Goal: Contribute content

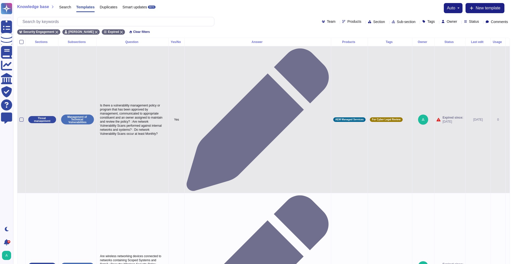
click at [158, 102] on p "Is there a vulnerability management policy or program that has been approved by…" at bounding box center [133, 119] width 68 height 35
type textarea "Is there a vulnerability management policy or program that has been approved by…"
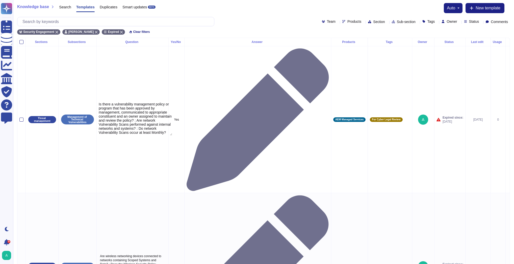
drag, startPoint x: 165, startPoint y: 79, endPoint x: 65, endPoint y: 41, distance: 106.7
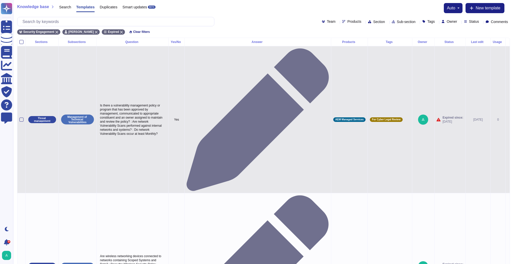
click at [260, 63] on icon at bounding box center [258, 119] width 142 height 142
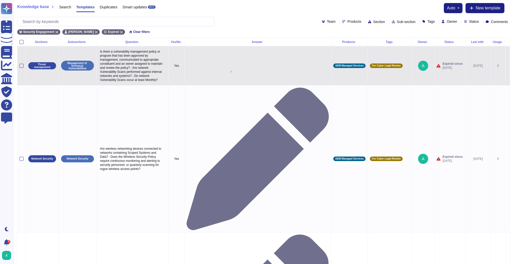
click at [220, 65] on textarea at bounding box center [210, 68] width 46 height 8
type textarea "Adobe has a Vulnerability Management policy that has been approved by managemen…"
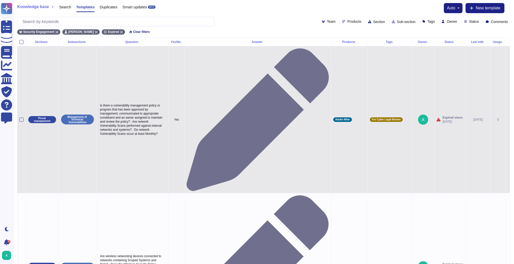
click at [280, 59] on td at bounding box center [258, 119] width 147 height 147
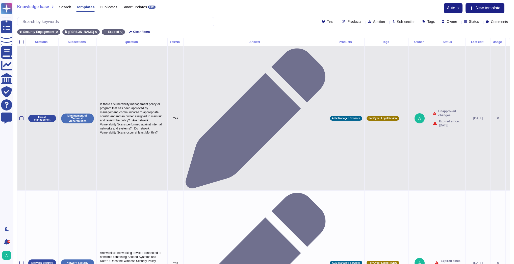
click at [256, 63] on icon at bounding box center [256, 118] width 140 height 140
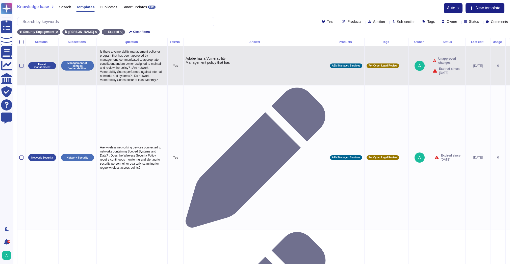
scroll to position [81, 0]
type textarea "Adobe has a Vulnerability Management policy that has been approved by managemen…"
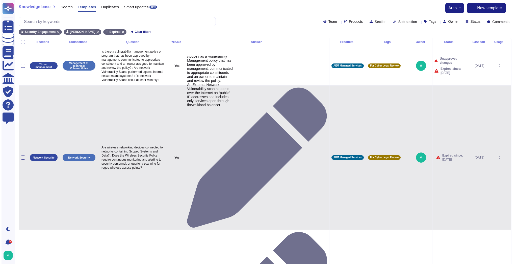
scroll to position [38, 0]
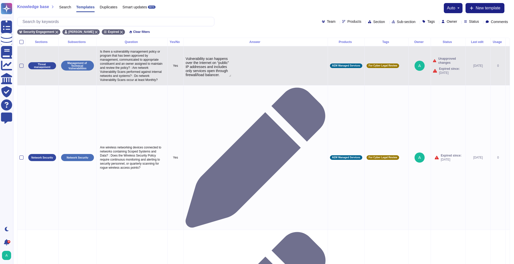
drag, startPoint x: 226, startPoint y: 61, endPoint x: 280, endPoint y: 74, distance: 55.5
click at [280, 74] on td "Adobe has a Vulnerability Management policy that has been approved by managemen…" at bounding box center [256, 65] width 145 height 39
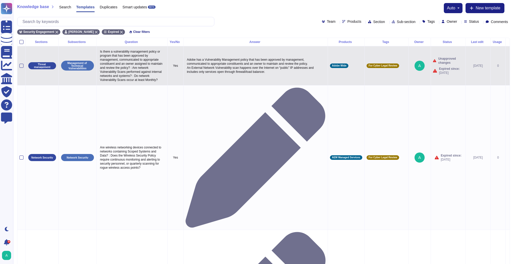
click at [275, 62] on div "Adobe has a Vulnerability Management policy that has been approved by managemen…" at bounding box center [256, 65] width 140 height 19
click at [508, 66] on icon at bounding box center [508, 66] width 0 height 0
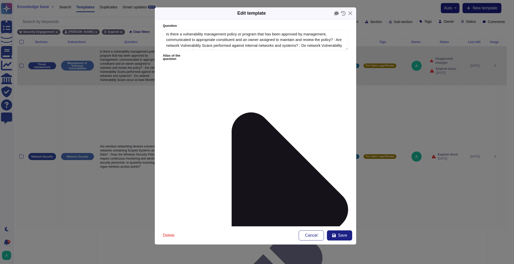
type textarea "Is there a vulnerability management policy or program that has been approved by…"
type textarea "Adobe has a Vulnerability Management policy that has been approved by managemen…"
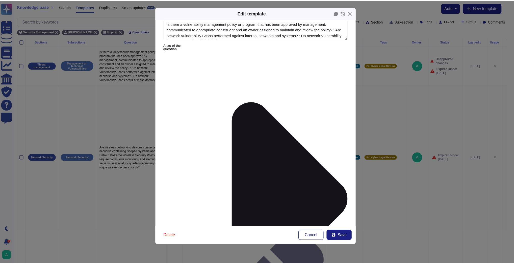
scroll to position [16, 0]
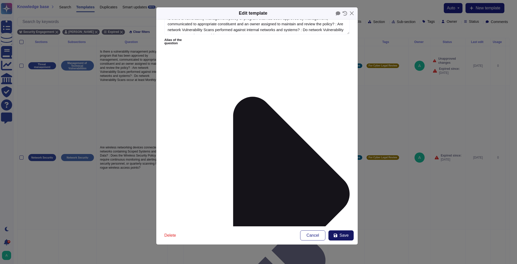
click at [344, 235] on span "Save" at bounding box center [344, 235] width 9 height 4
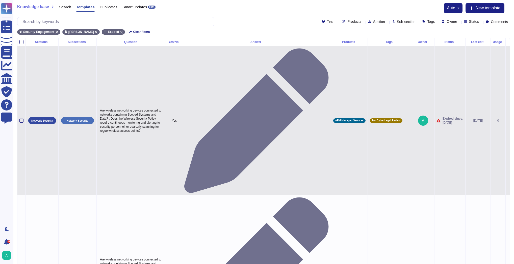
click at [158, 107] on p "Are wireless networking devices connected to networks containing Scoped Systems…" at bounding box center [131, 120] width 65 height 27
type textarea "Are wireless networking devices connected to networks containing Scoped Systems…"
drag, startPoint x: 155, startPoint y: 71, endPoint x: 97, endPoint y: 49, distance: 61.9
click at [97, 49] on td "Are wireless networking devices connected to networks containing Scoped Systems…" at bounding box center [132, 120] width 70 height 149
